Goal: Navigation & Orientation: Understand site structure

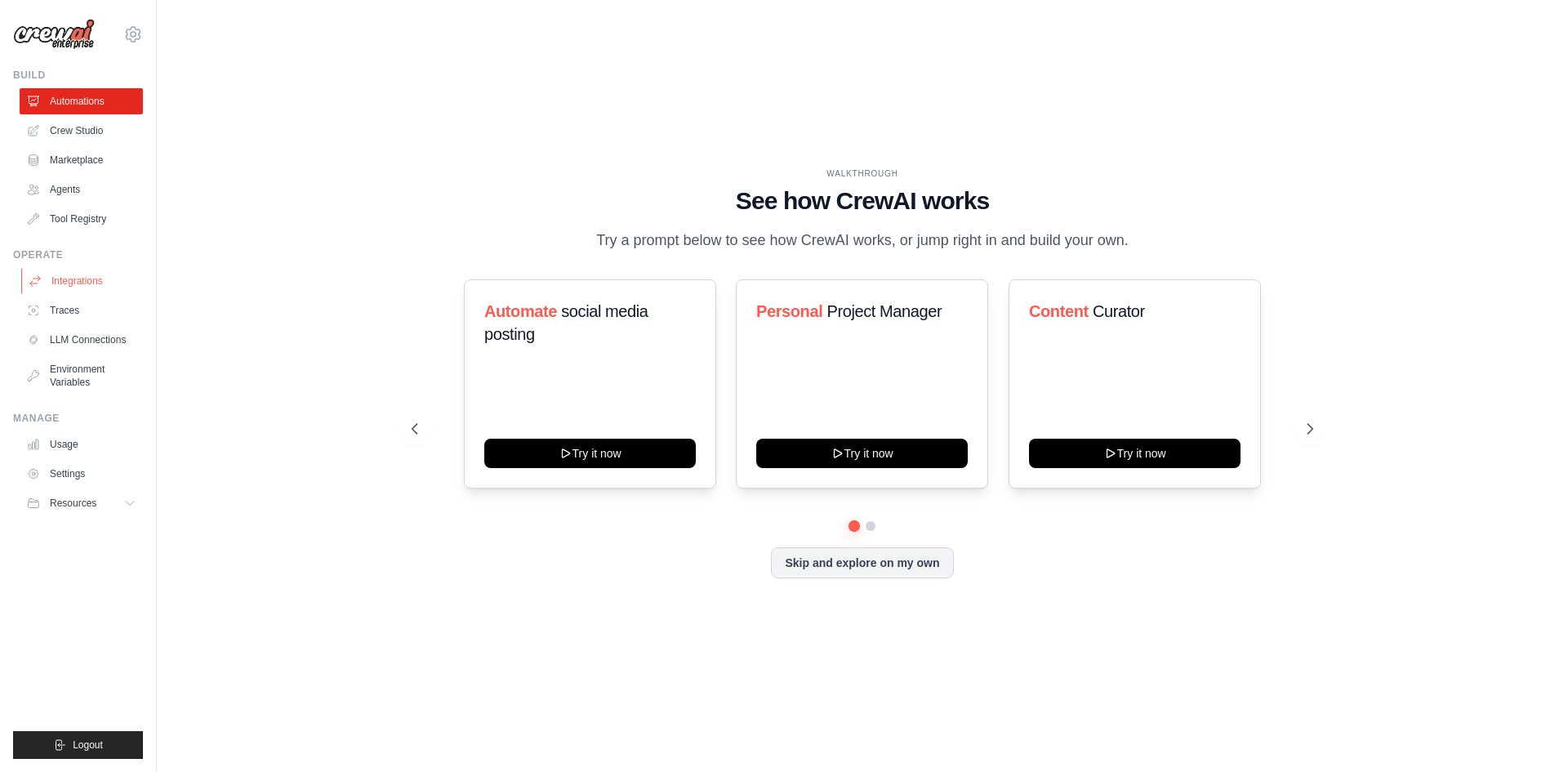
click at [96, 279] on link "Integrations" at bounding box center [82, 281] width 123 height 26
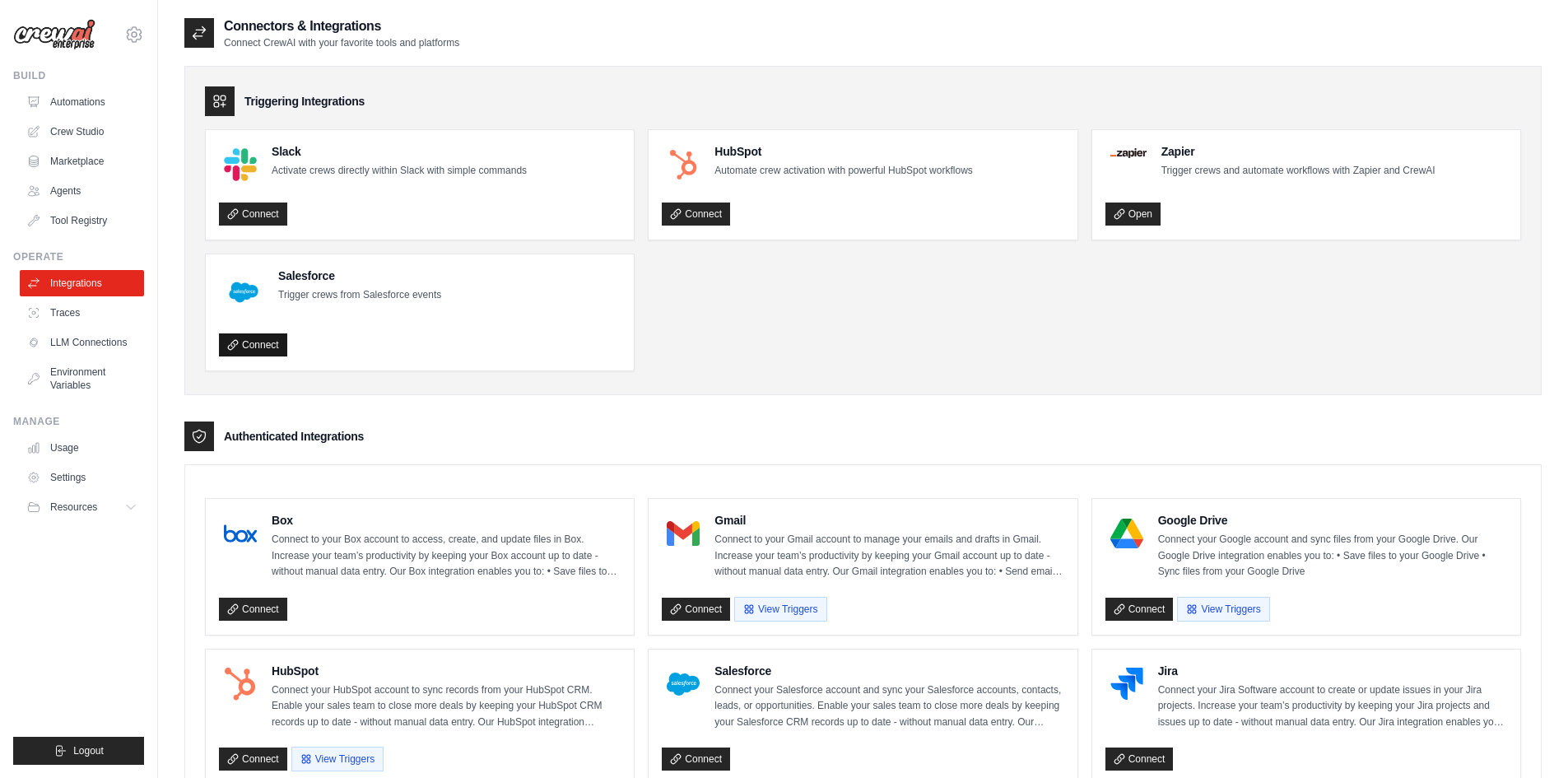
click at [243, 338] on link "Connect" at bounding box center [253, 345] width 69 height 23
click at [888, 374] on div "Triggering Integrations Slack Activate crews directly within Slack with simple …" at bounding box center [864, 230] width 1358 height 329
click at [90, 222] on link "Tool Registry" at bounding box center [83, 221] width 124 height 26
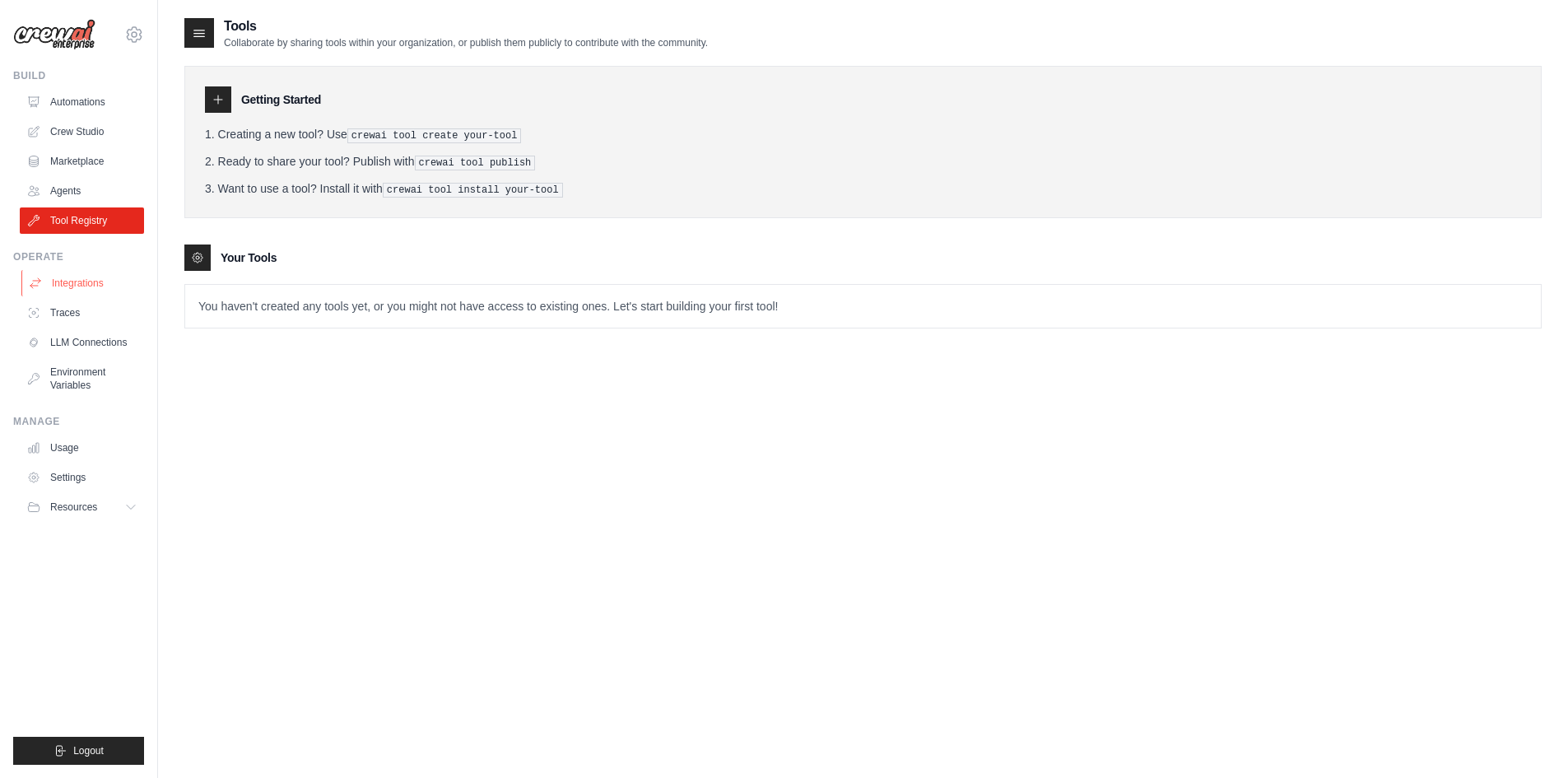
click at [91, 275] on link "Integrations" at bounding box center [83, 283] width 124 height 26
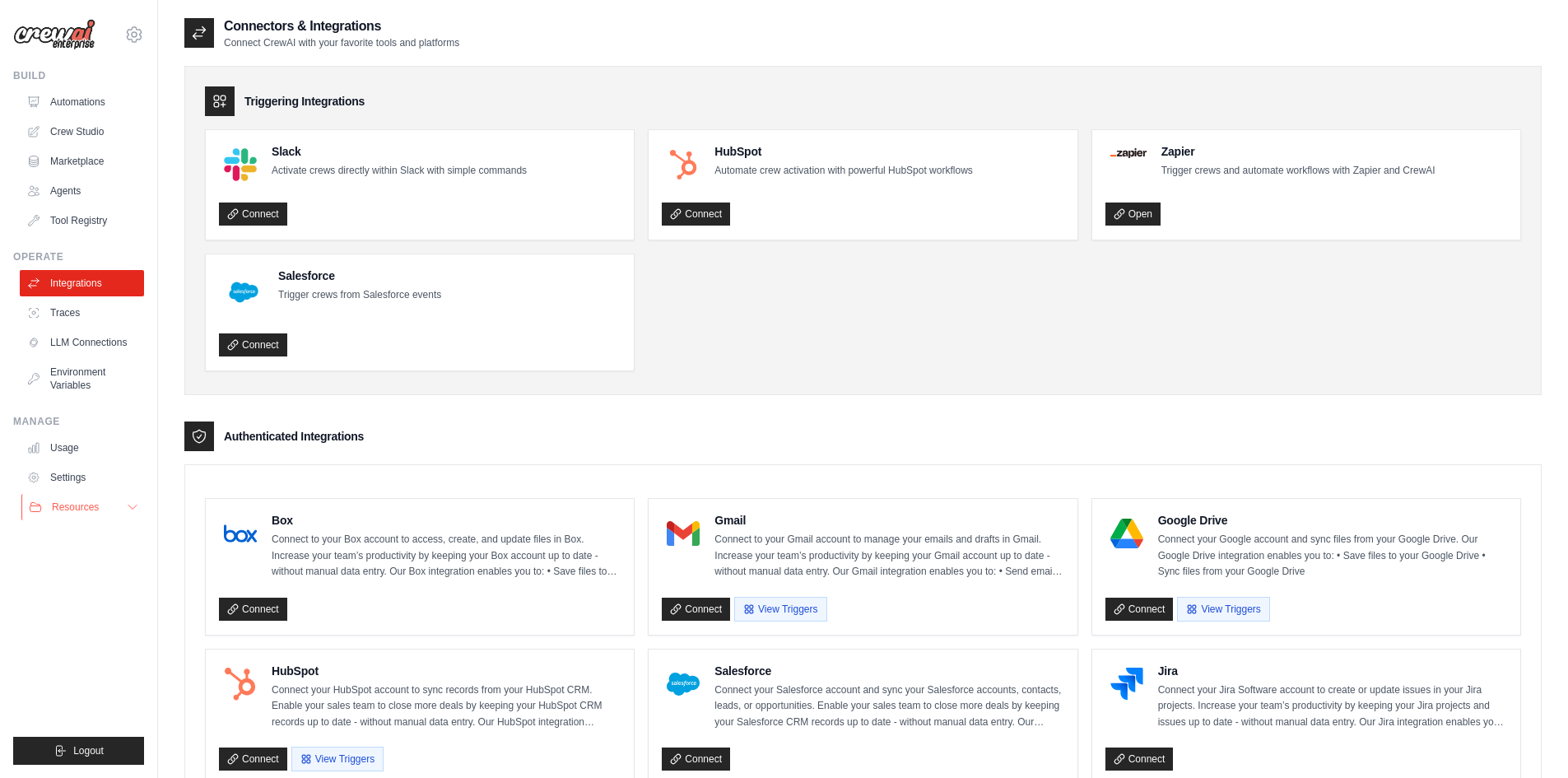
click at [83, 509] on span "Resources" at bounding box center [75, 506] width 47 height 13
click at [77, 161] on link "Marketplace" at bounding box center [83, 161] width 124 height 26
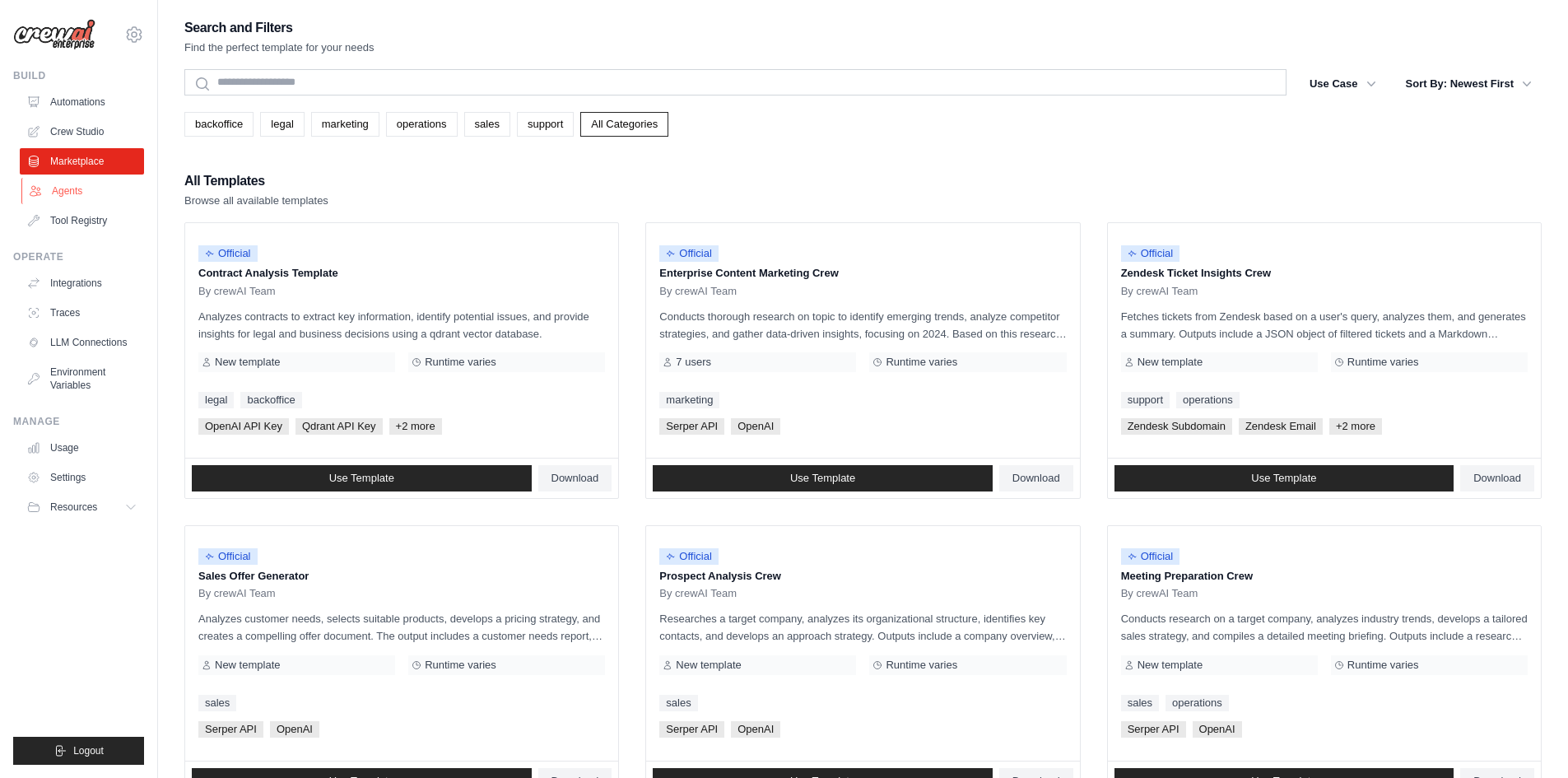
click at [85, 195] on link "Agents" at bounding box center [83, 191] width 124 height 26
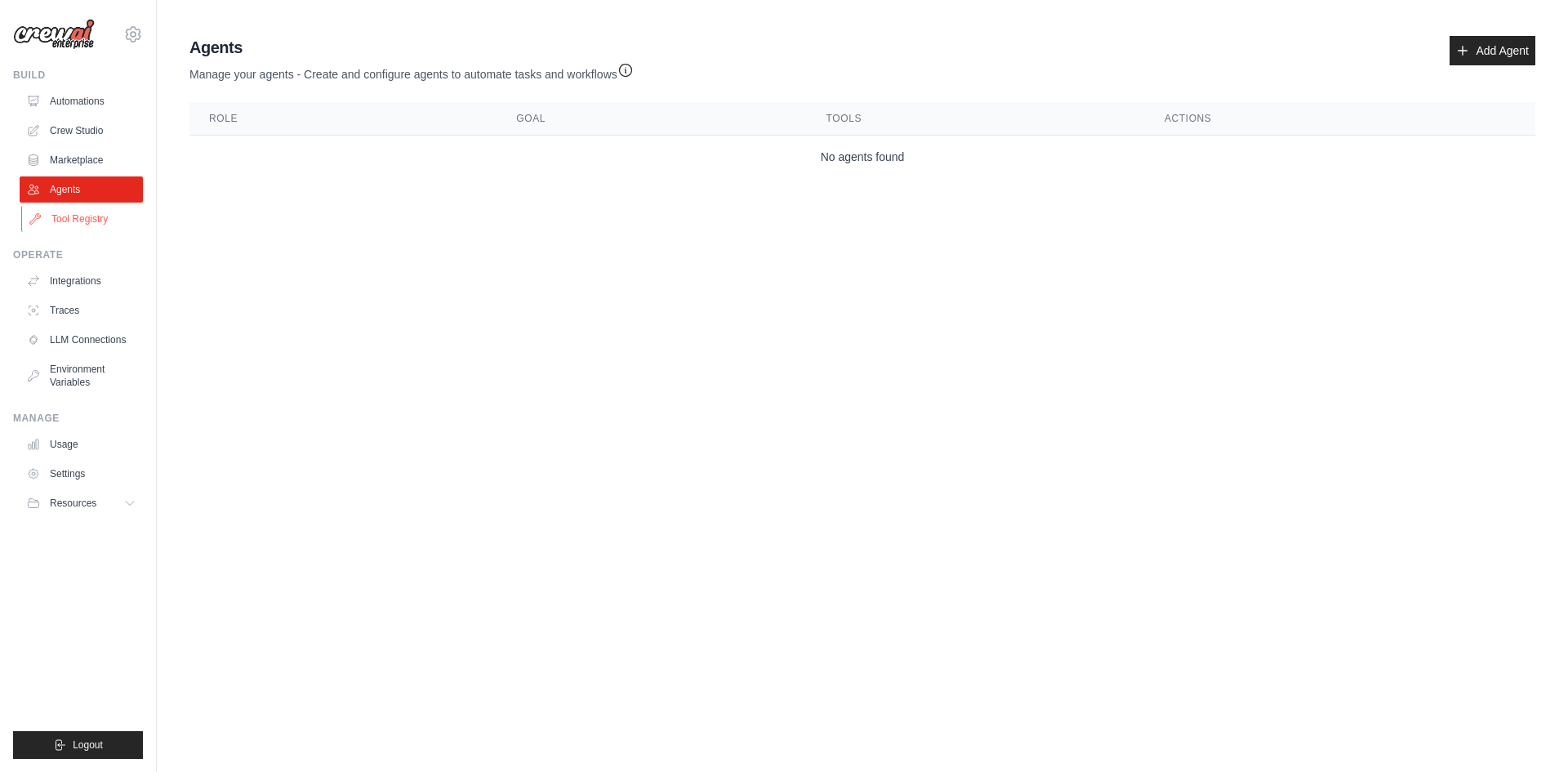
click at [92, 220] on link "Tool Registry" at bounding box center [82, 219] width 123 height 26
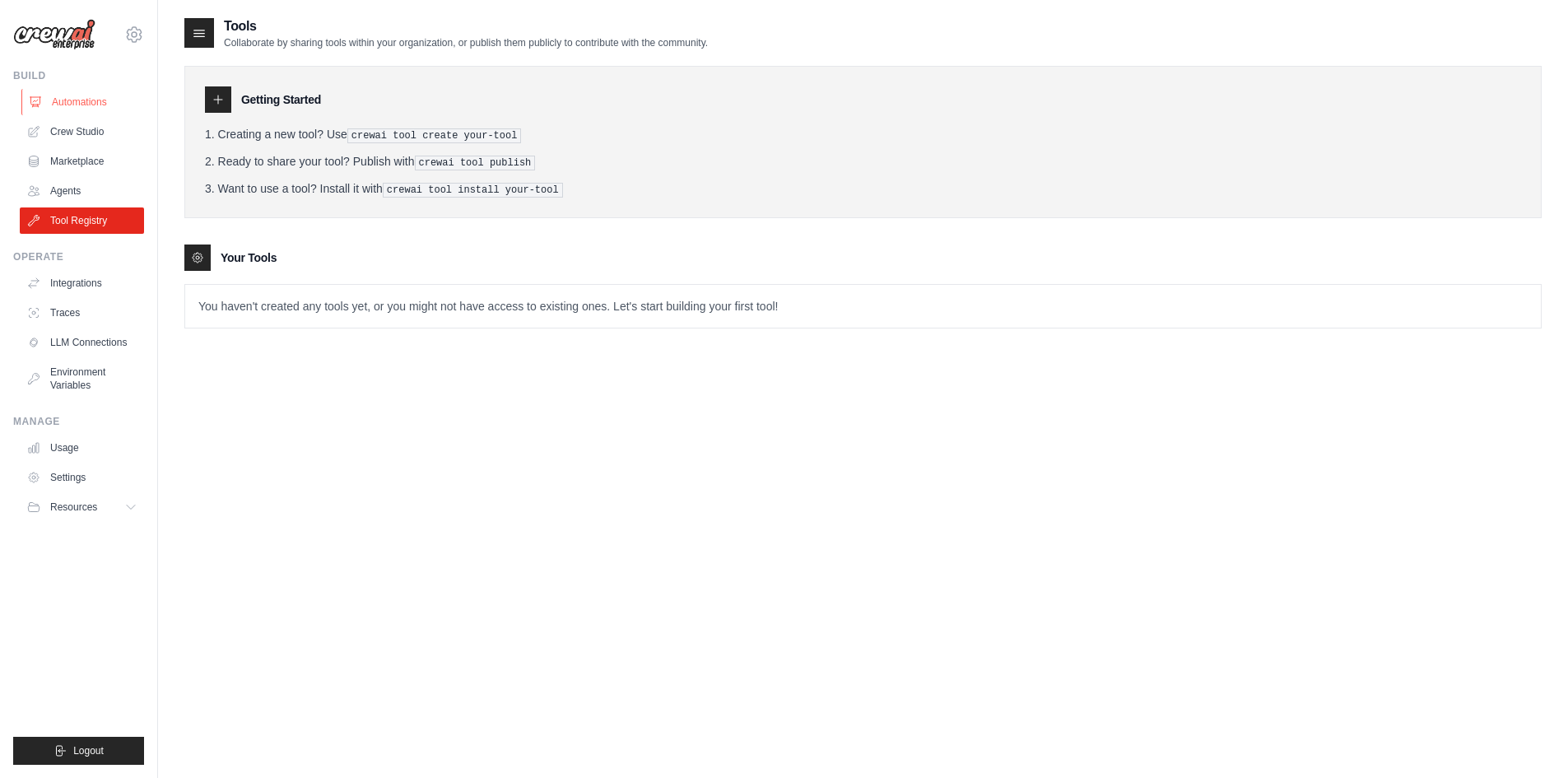
click at [81, 90] on link "Automations" at bounding box center [83, 102] width 124 height 26
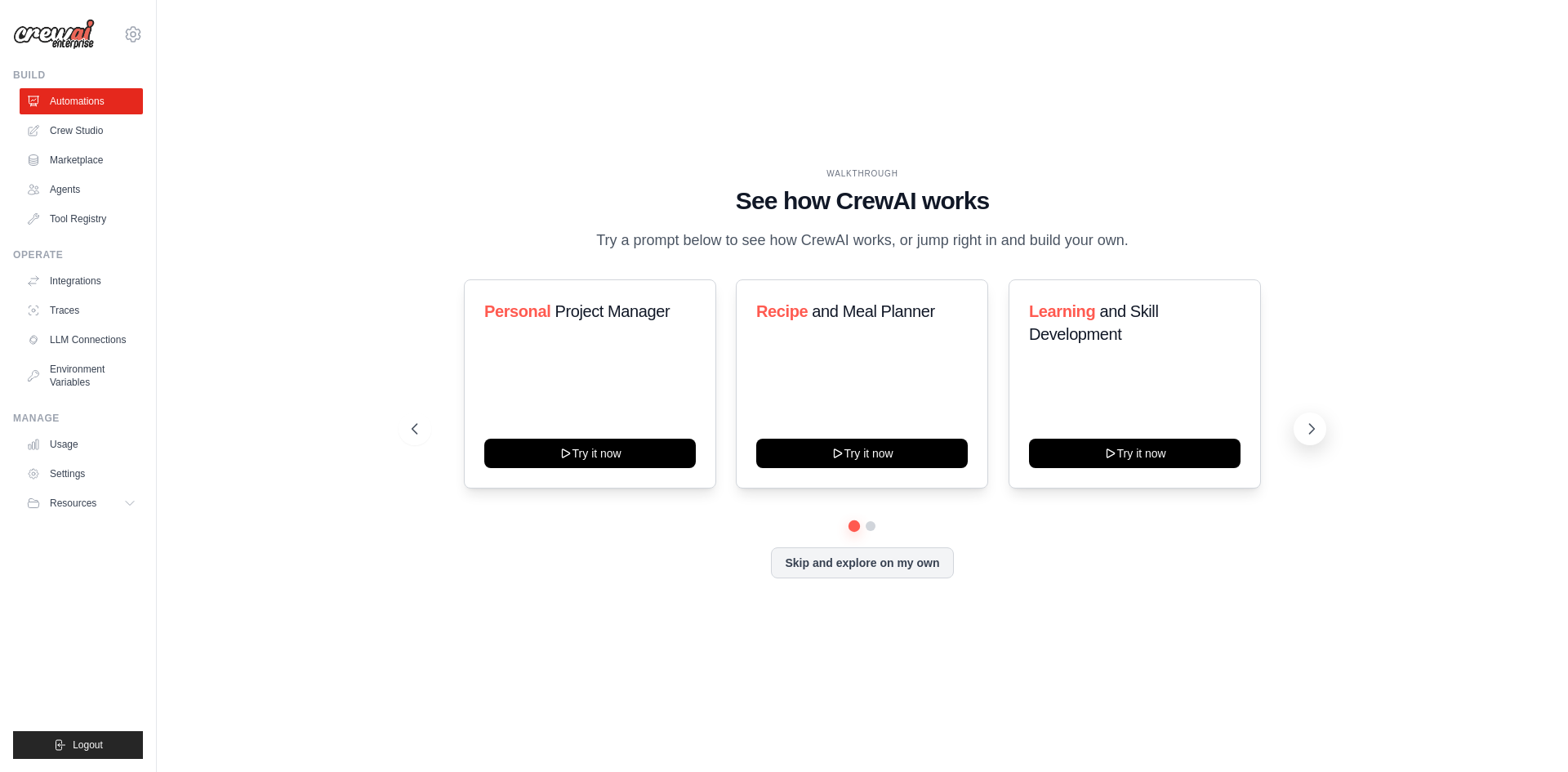
click at [1305, 428] on icon at bounding box center [1311, 428] width 17 height 17
click at [80, 283] on link "Integrations" at bounding box center [82, 281] width 123 height 26
